Goal: Information Seeking & Learning: Learn about a topic

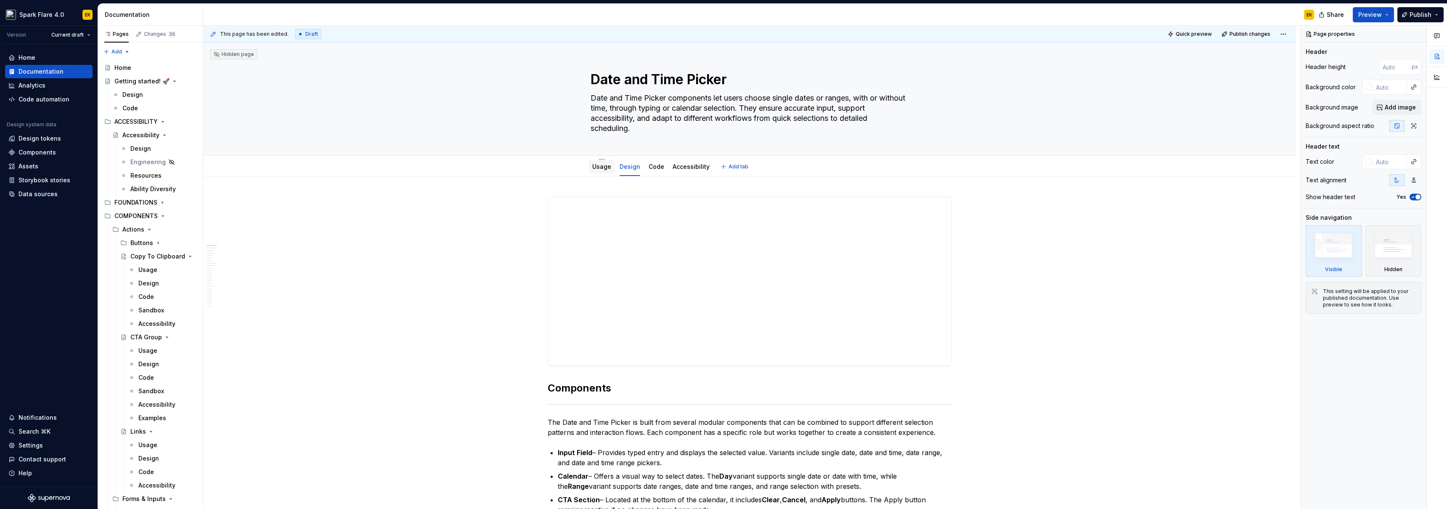
click at [605, 165] on link "Usage" at bounding box center [601, 166] width 19 height 7
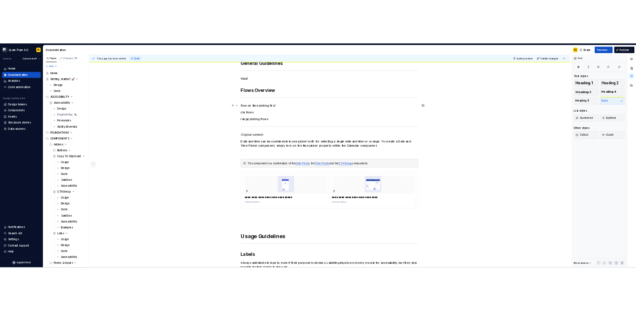
scroll to position [191, 0]
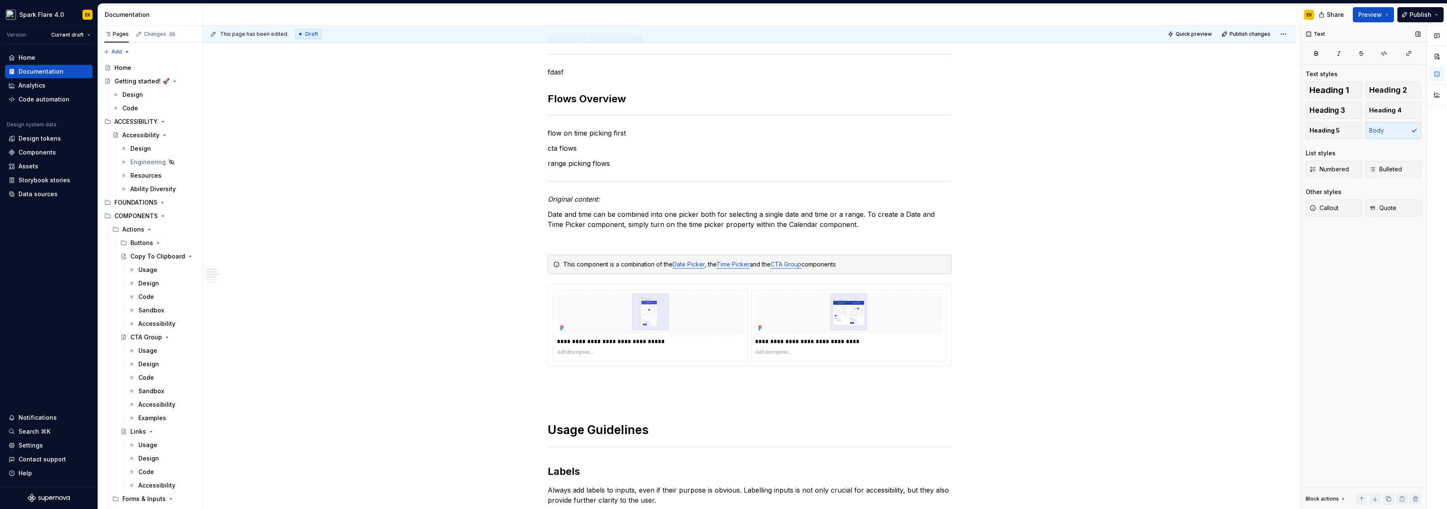
click at [1388, 305] on div "Text Text styles Heading 1 Heading 2 Heading 3 Heading 4 Heading 5 Body List st…" at bounding box center [1364, 267] width 126 height 483
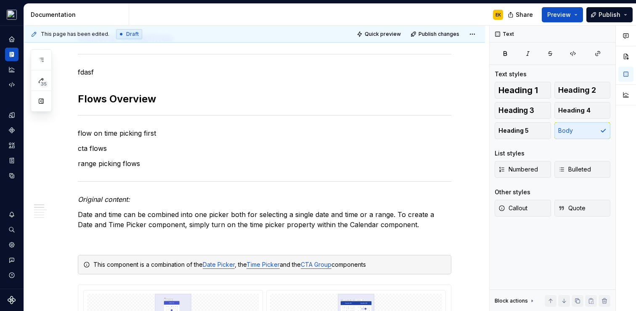
type textarea "*"
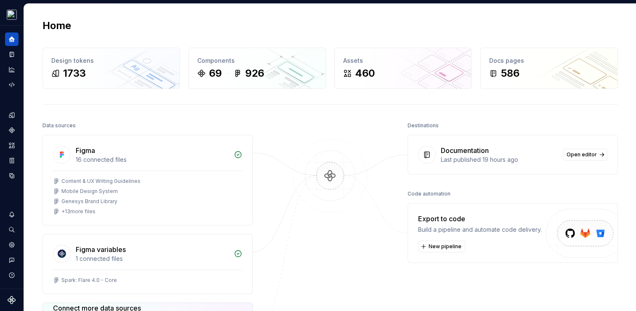
click at [304, 289] on div at bounding box center [330, 251] width 84 height 264
